Goal: Find specific page/section: Find specific page/section

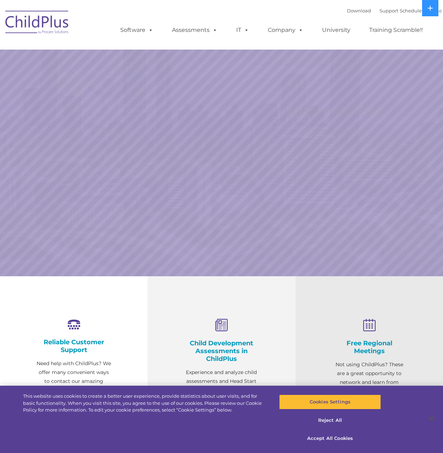
select select "MEDIUM"
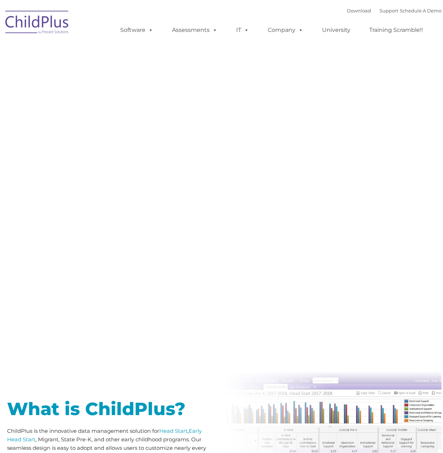
type input ""
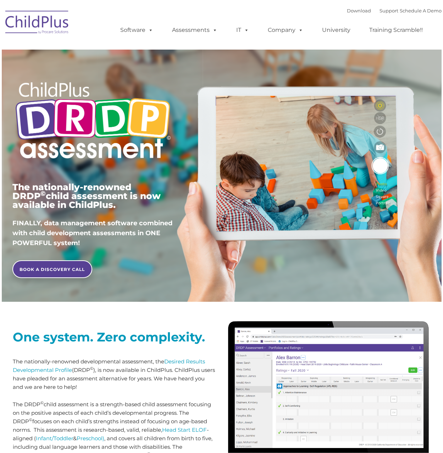
type input ""
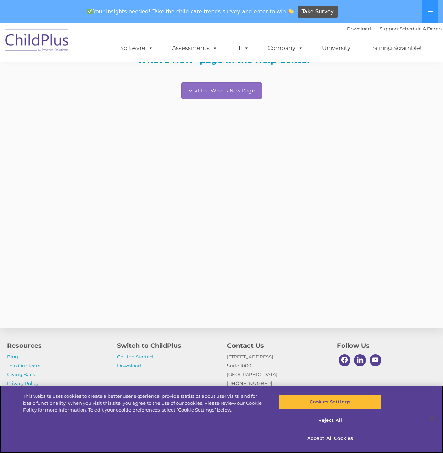
scroll to position [150, 0]
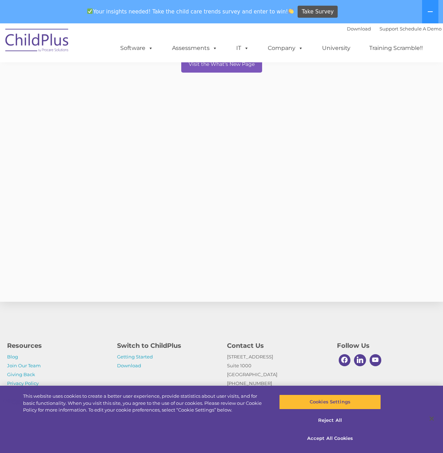
click at [200, 62] on body "Download Support | Schedule A Demo  MENU MENU Software ChildPlus: The original…" at bounding box center [221, 87] width 443 height 428
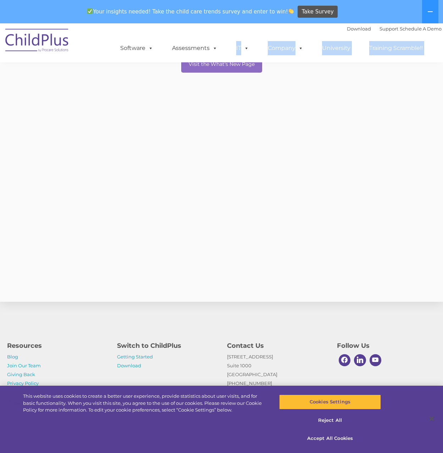
drag, startPoint x: 200, startPoint y: 62, endPoint x: 298, endPoint y: 125, distance: 116.8
click at [300, 126] on section "Learn More To learn about the latest updates & improvements to your ChildPlus d…" at bounding box center [221, 87] width 443 height 428
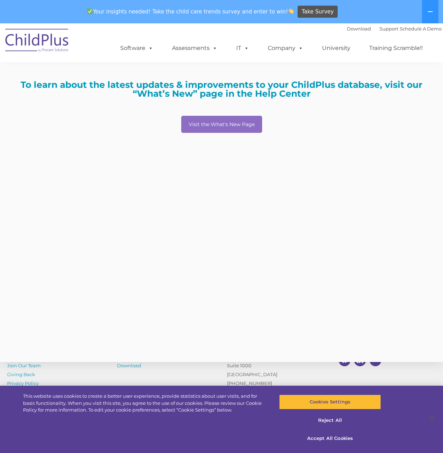
scroll to position [0, 0]
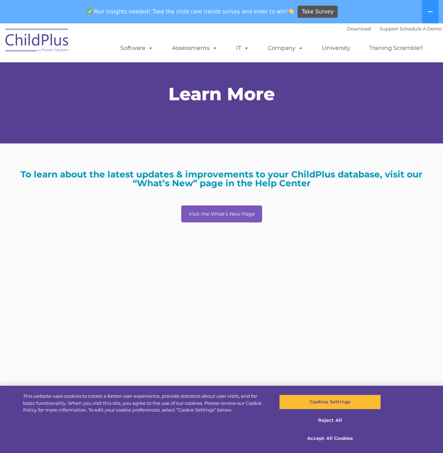
click at [223, 209] on link "Visit the What's New Page" at bounding box center [221, 214] width 81 height 17
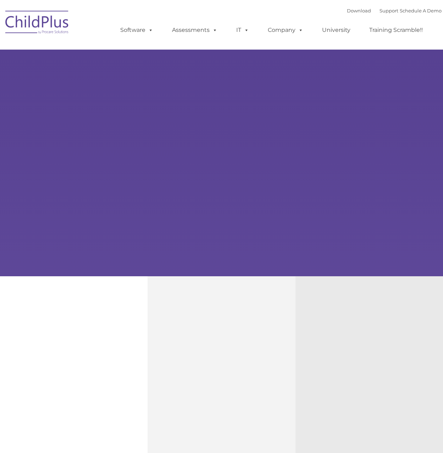
type input ""
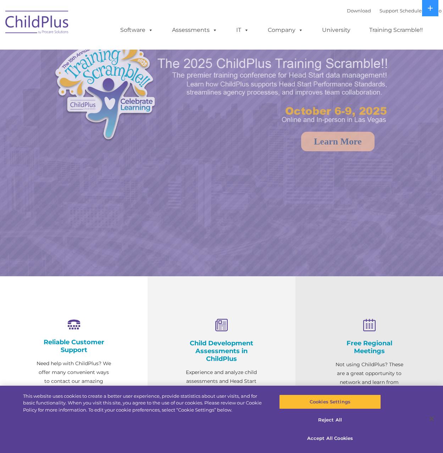
select select "MEDIUM"
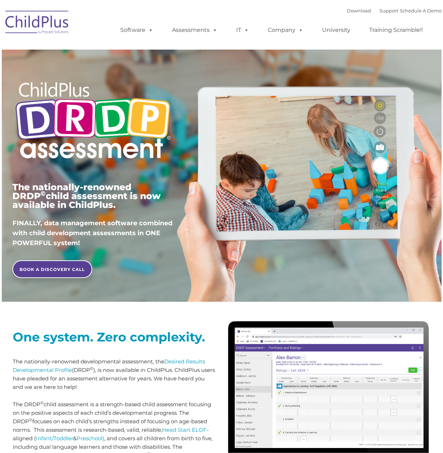
type input ""
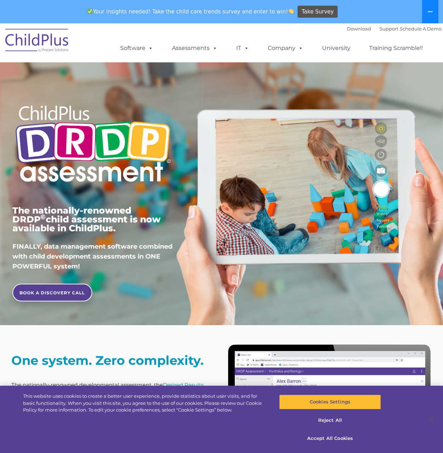
click at [425, 12] on button at bounding box center [430, 11] width 16 height 23
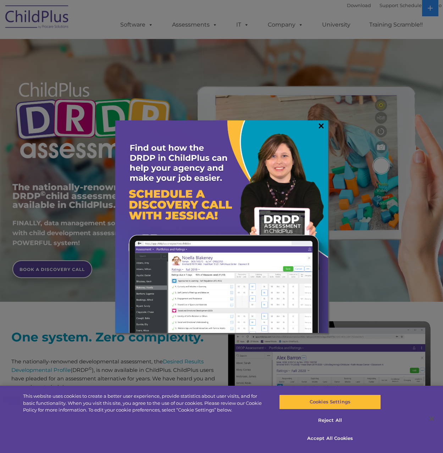
click at [321, 125] on link "×" at bounding box center [321, 125] width 8 height 7
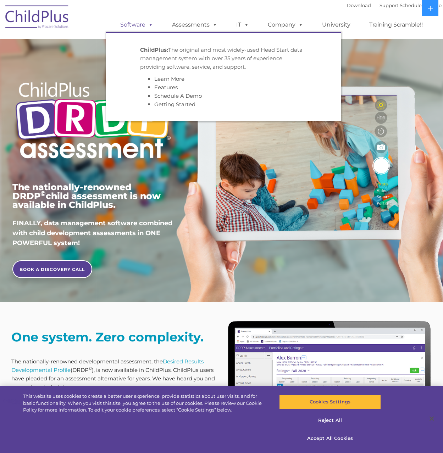
click at [141, 22] on link "Software" at bounding box center [136, 25] width 47 height 14
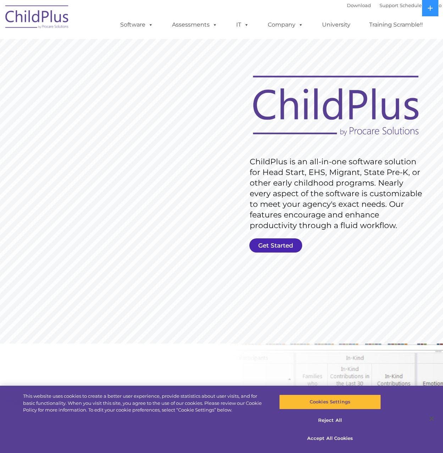
click at [274, 243] on link "Get Started" at bounding box center [275, 245] width 53 height 14
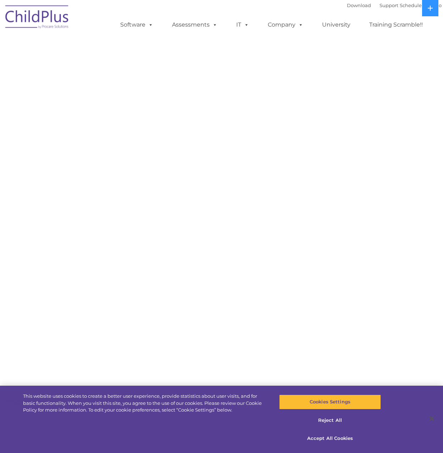
select select "MEDIUM"
